Goal: Information Seeking & Learning: Learn about a topic

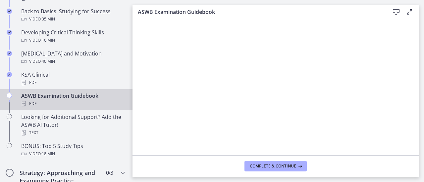
scroll to position [254, 0]
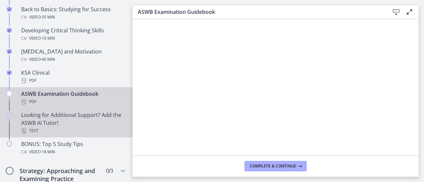
click at [43, 116] on div "Looking for Additional Support? Add the ASWB AI Tutor! Text" at bounding box center [72, 123] width 103 height 24
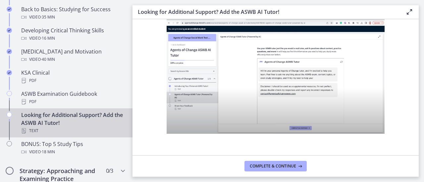
scroll to position [302, 0]
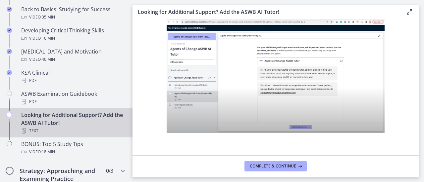
click at [272, 77] on img at bounding box center [275, 73] width 218 height 119
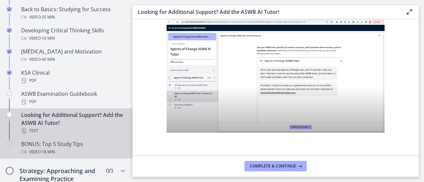
click at [72, 149] on div "Video · 18 min" at bounding box center [72, 152] width 103 height 8
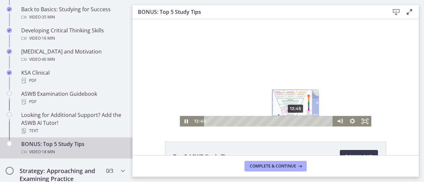
click at [293, 119] on div "12:45" at bounding box center [269, 121] width 121 height 11
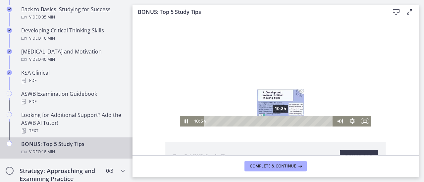
click at [278, 124] on div "10:34" at bounding box center [269, 121] width 121 height 11
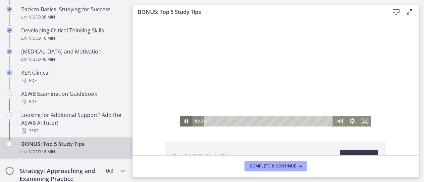
click at [184, 123] on icon "Pause" at bounding box center [186, 121] width 13 height 11
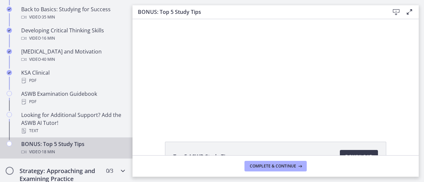
click at [65, 176] on h2 "Strategy: Approaching and Examining Practice Questions" at bounding box center [60, 179] width 81 height 24
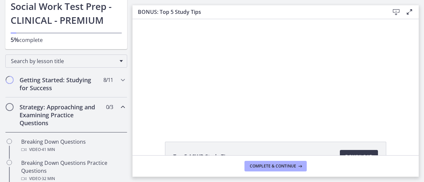
scroll to position [42, 0]
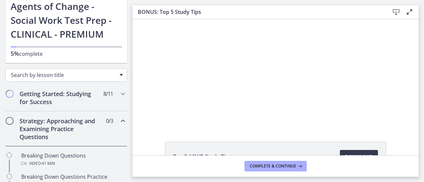
click at [113, 74] on div "Search by lesson title" at bounding box center [66, 75] width 122 height 13
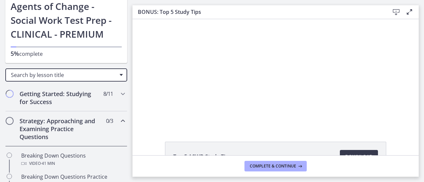
click at [113, 74] on div "Search by lesson title" at bounding box center [66, 75] width 122 height 13
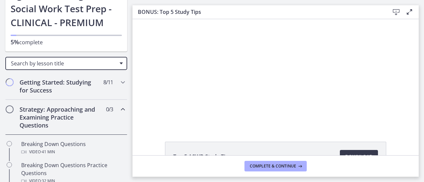
scroll to position [58, 0]
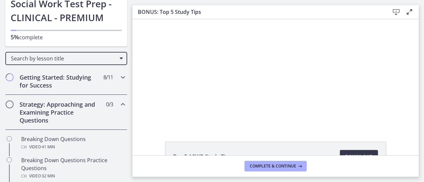
click at [62, 77] on h2 "Getting Started: Studying for Success" at bounding box center [60, 81] width 81 height 16
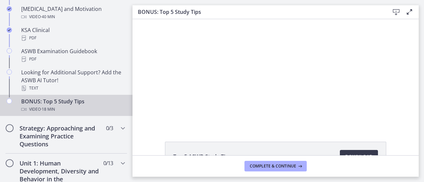
scroll to position [310, 0]
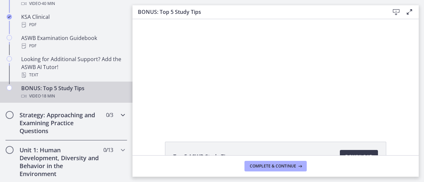
click at [57, 115] on h2 "Strategy: Approaching and Examining Practice Questions" at bounding box center [60, 123] width 81 height 24
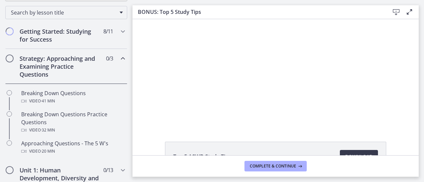
scroll to position [98, 0]
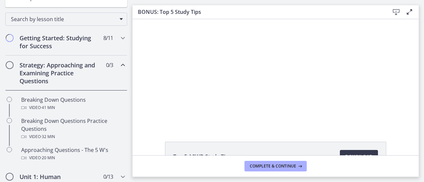
click at [8, 64] on span "Chapters" at bounding box center [9, 65] width 7 height 7
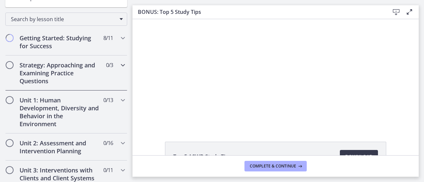
click at [8, 63] on span "Chapters" at bounding box center [9, 65] width 7 height 7
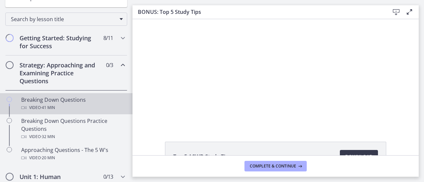
click at [29, 99] on div "Breaking Down Questions Video · 41 min" at bounding box center [72, 104] width 103 height 16
click at [148, 66] on div "Click for sound @keyframes VOLUME_SMALL_WAVE_FLASH { 0% { opacity: 0; } 33% { o…" at bounding box center [275, 73] width 286 height 108
click at [361, 153] on span "Download Opens in a new window" at bounding box center [358, 157] width 27 height 8
click at [410, 11] on icon at bounding box center [409, 12] width 8 height 8
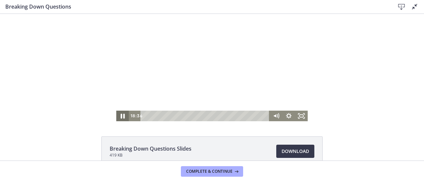
click at [120, 118] on icon "Pause" at bounding box center [122, 116] width 15 height 13
click at [119, 114] on icon "Play Video" at bounding box center [123, 116] width 15 height 13
click at [117, 117] on icon "Pause" at bounding box center [122, 116] width 13 height 11
click at [121, 116] on icon "Play Video" at bounding box center [123, 116] width 4 height 5
click at [120, 117] on icon "Pause" at bounding box center [122, 116] width 15 height 13
